Goal: Browse casually

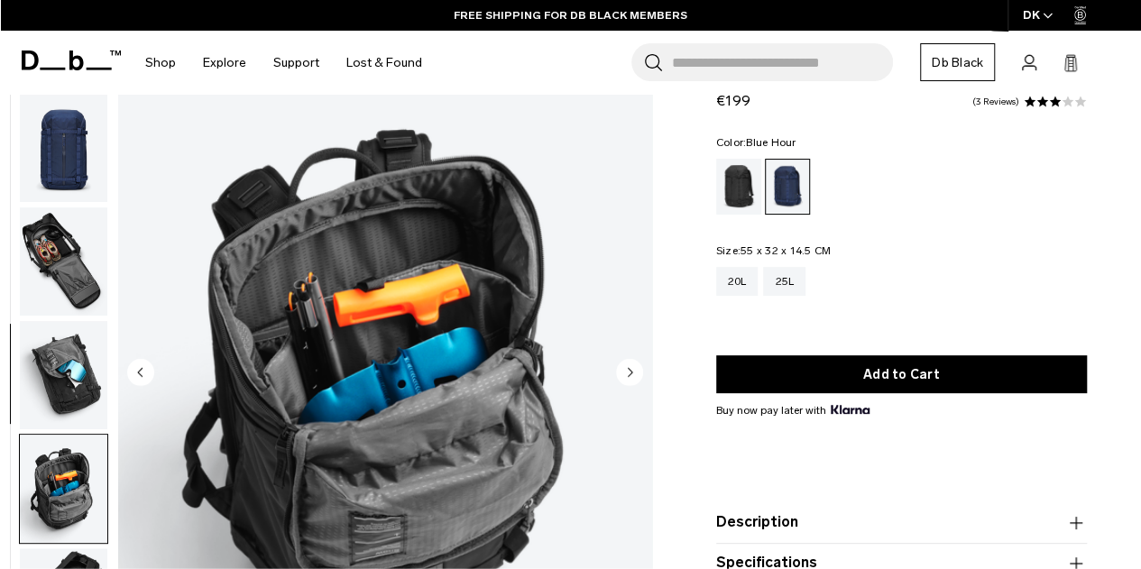
click at [61, 245] on img "button" at bounding box center [64, 262] width 88 height 108
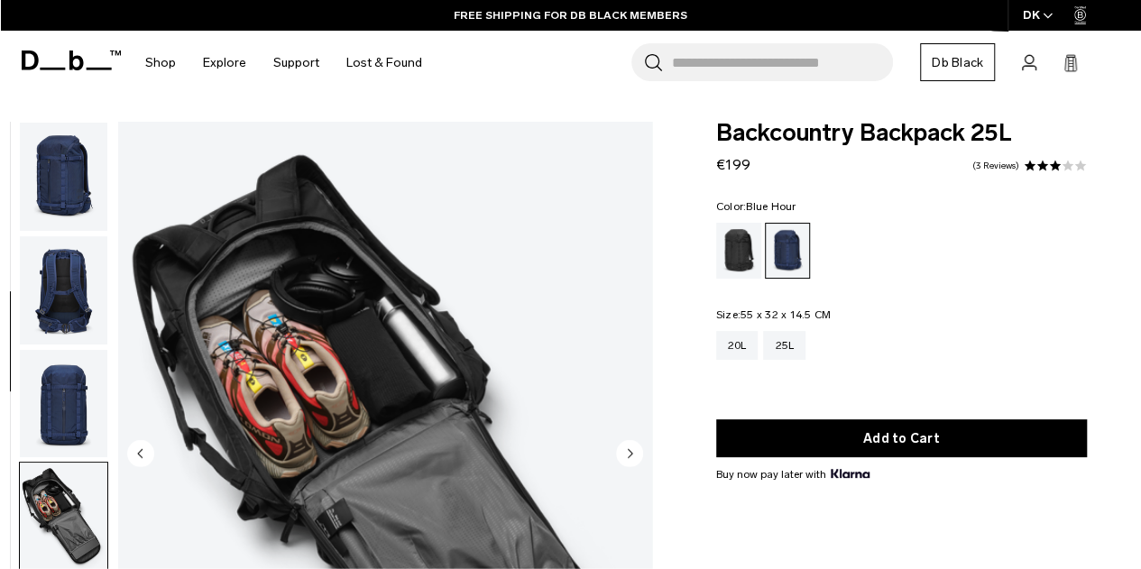
click at [64, 169] on img "button" at bounding box center [64, 177] width 88 height 108
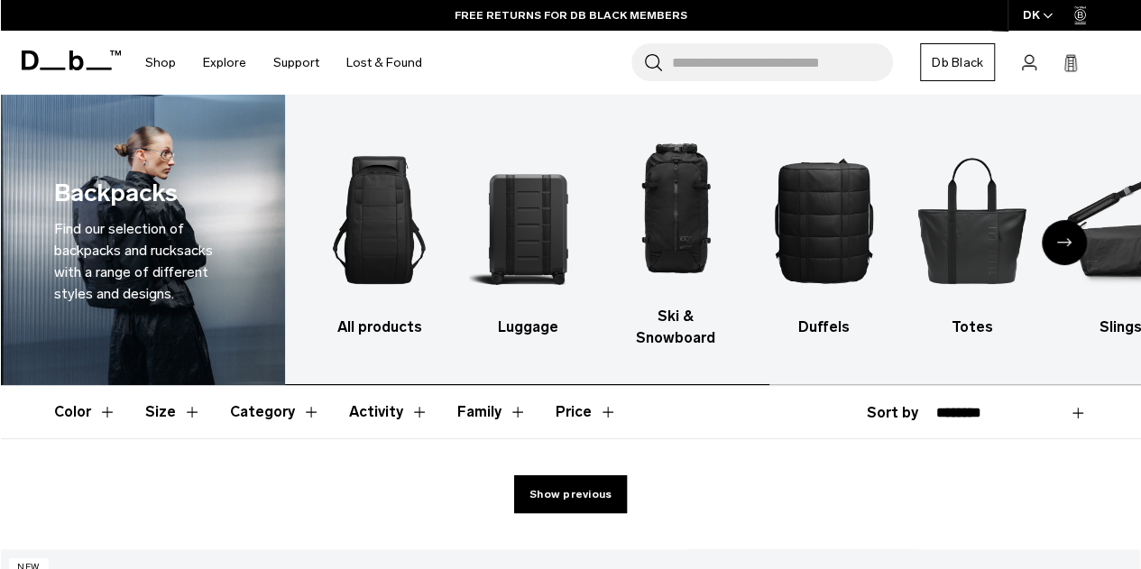
scroll to position [256, 0]
